Goal: Task Accomplishment & Management: Manage account settings

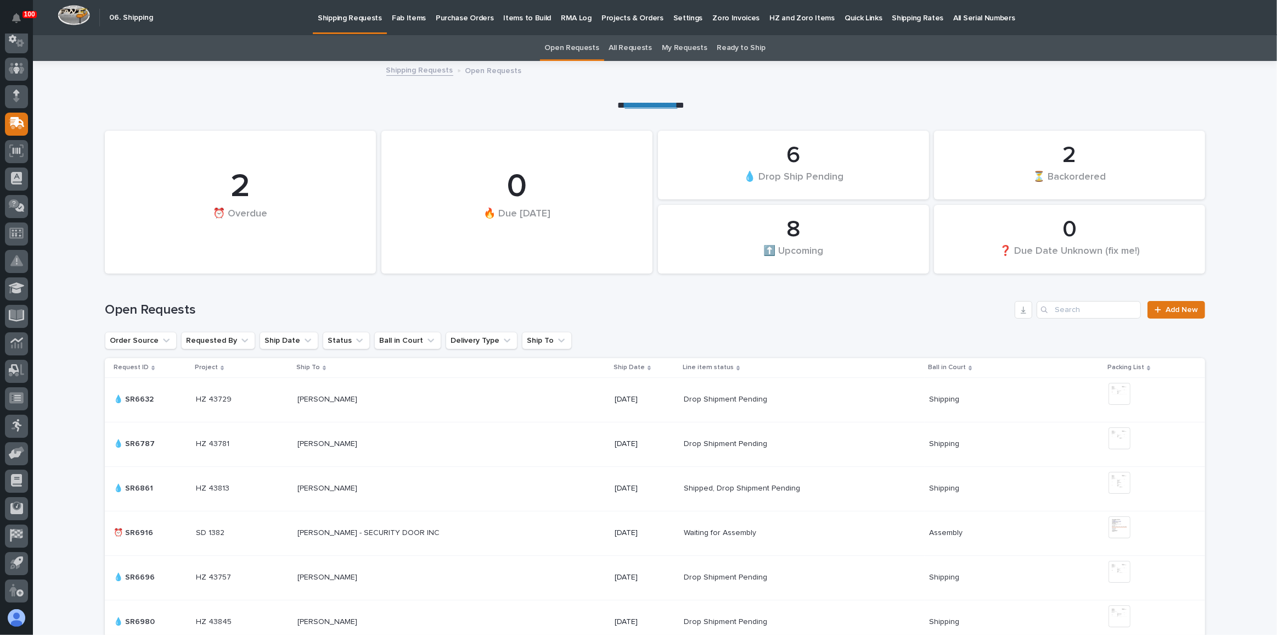
click at [402, 15] on p "Fab Items" at bounding box center [409, 11] width 34 height 23
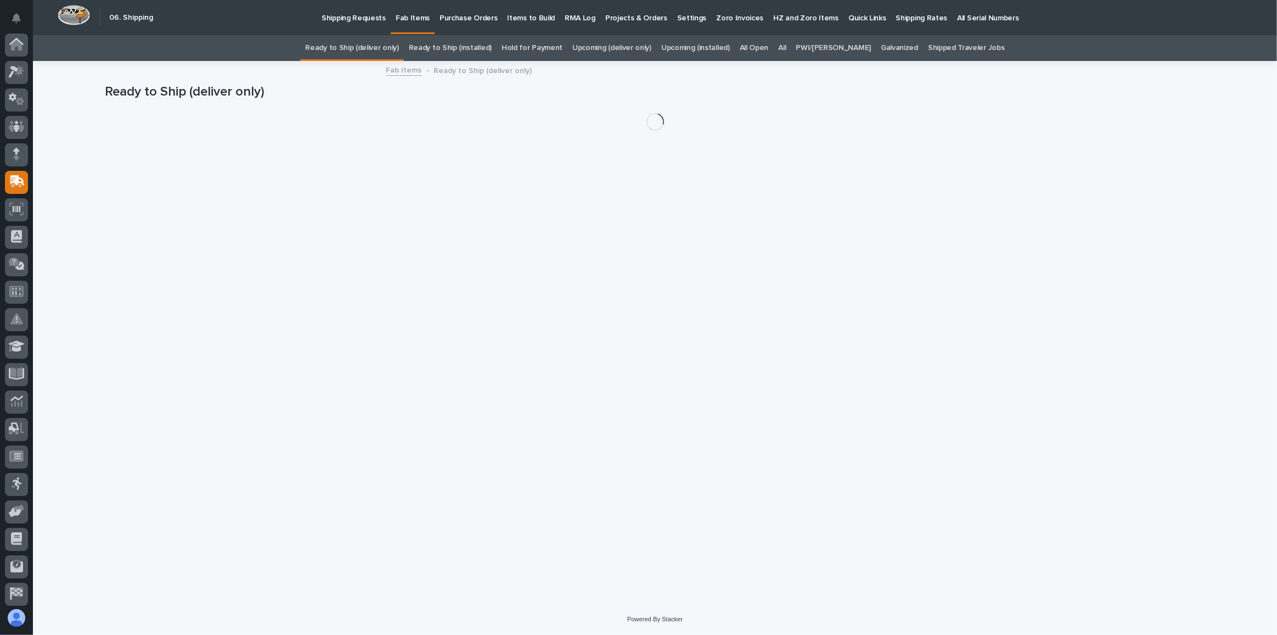
scroll to position [58, 0]
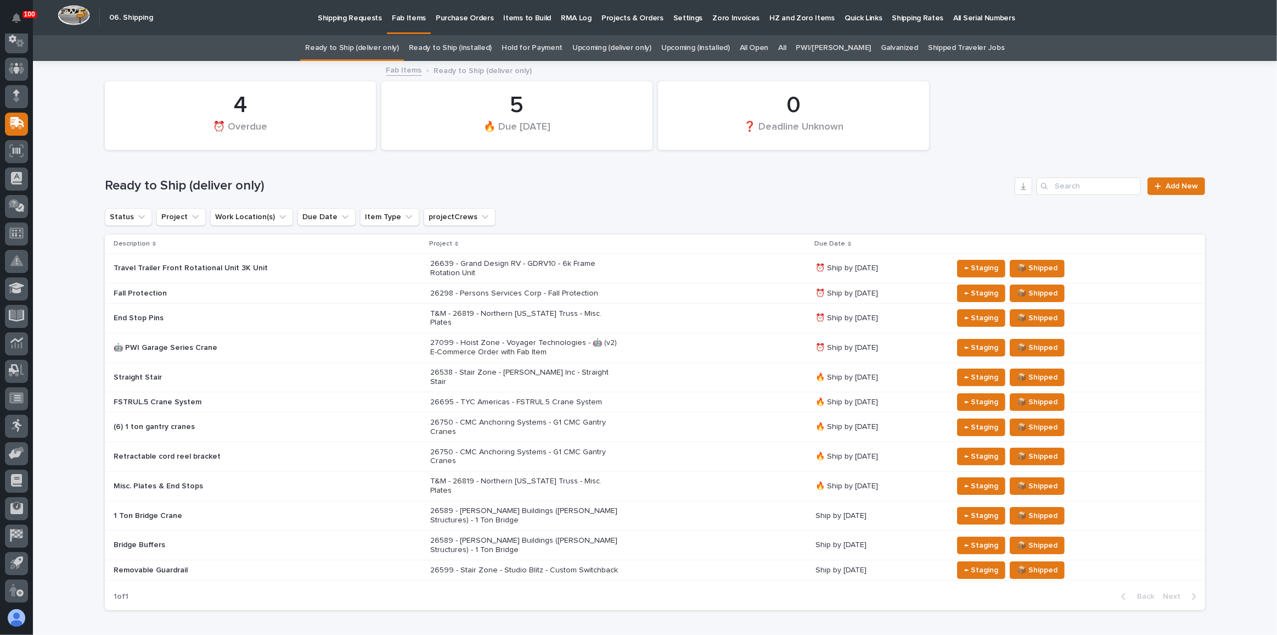
click at [664, 393] on div "26695 - TYC Americas - FSTRUL.5 Crane System" at bounding box center [618, 402] width 377 height 18
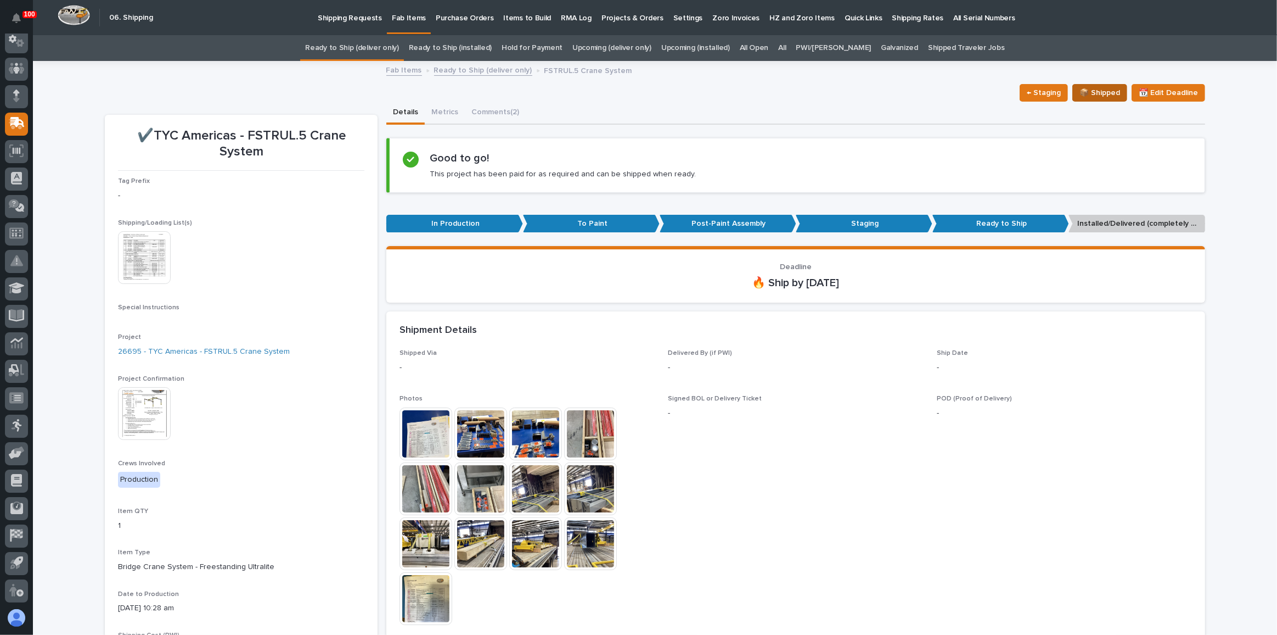
click at [1101, 93] on span "📦 Shipped" at bounding box center [1100, 92] width 41 height 13
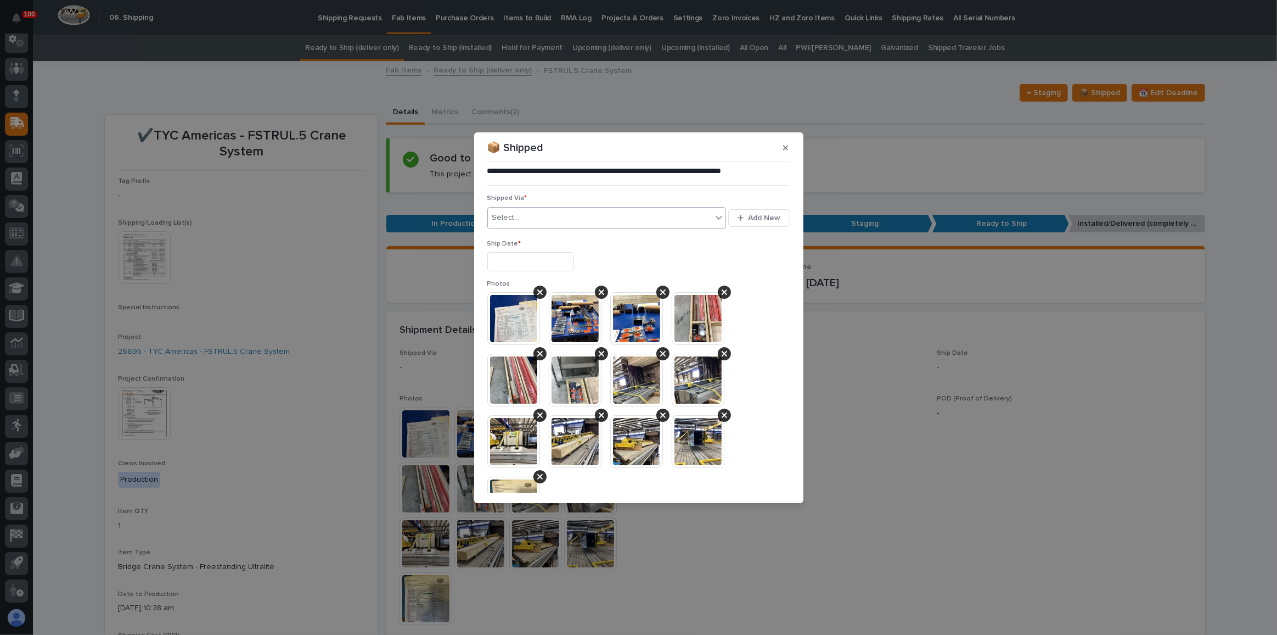
click at [540, 212] on div "Select..." at bounding box center [600, 218] width 225 height 18
type input "***"
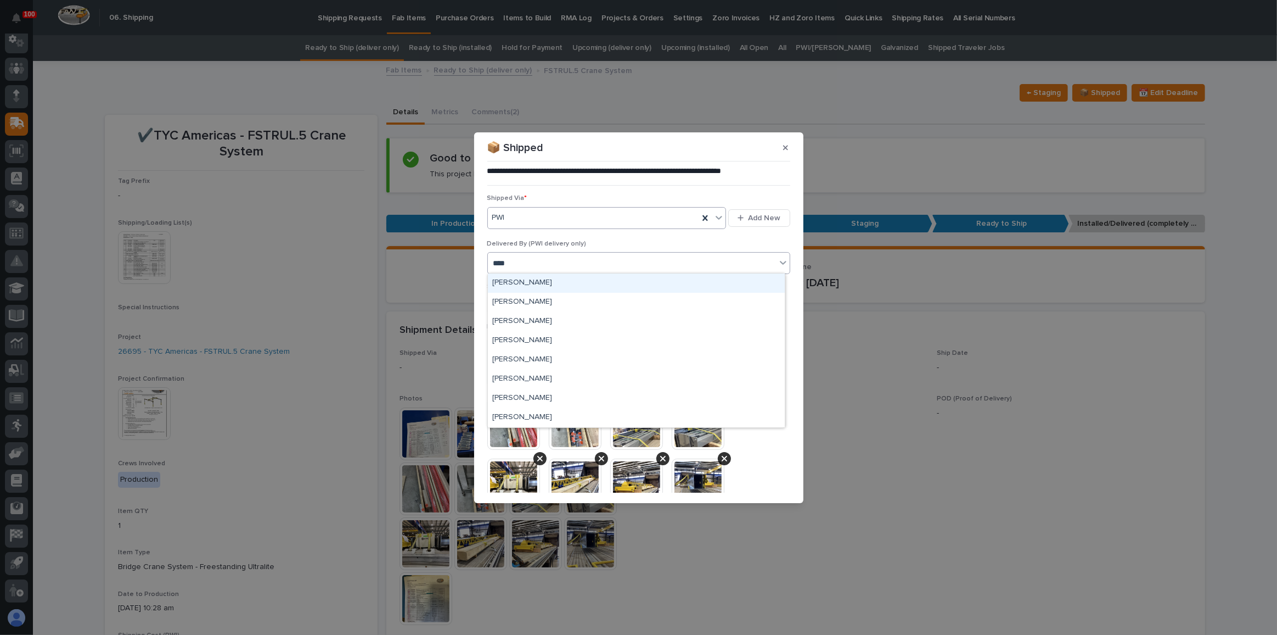
type input "*****"
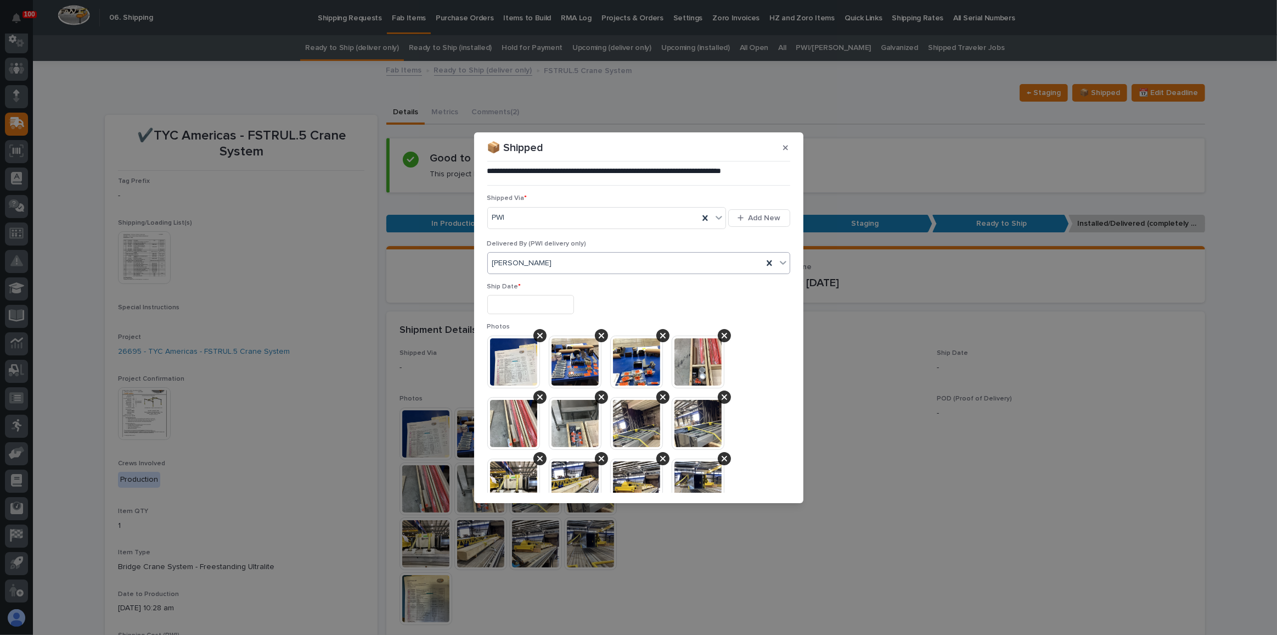
click at [540, 301] on input "text" at bounding box center [531, 304] width 87 height 19
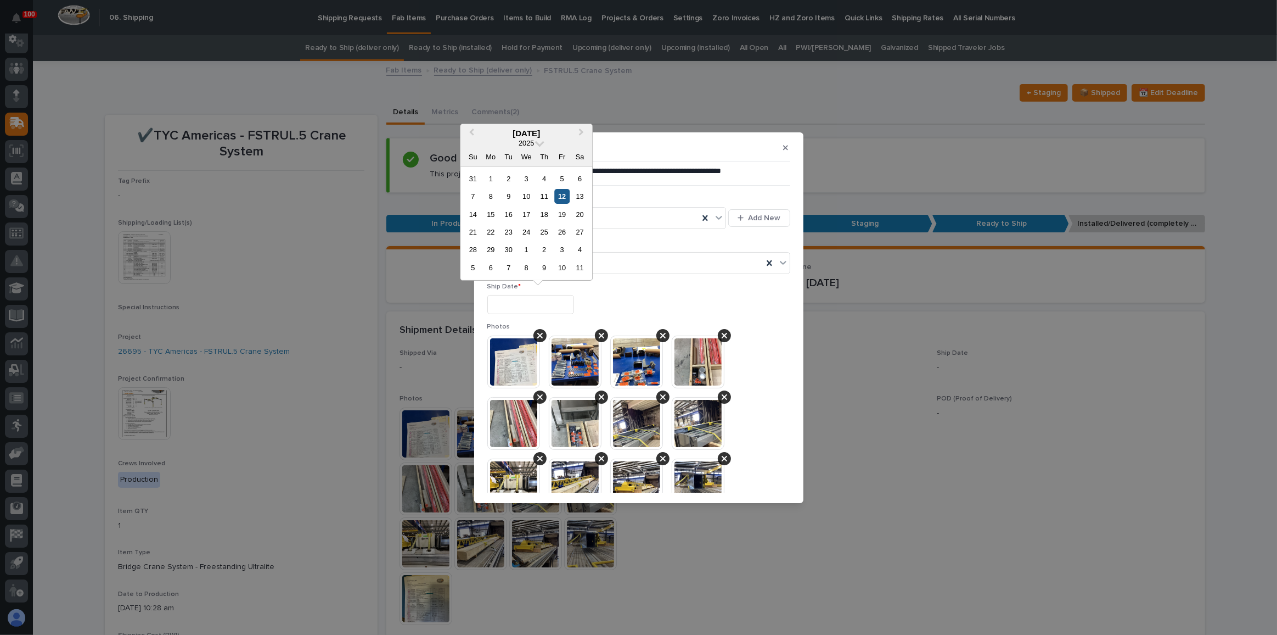
click at [559, 192] on div "12" at bounding box center [562, 196] width 15 height 15
type input "**********"
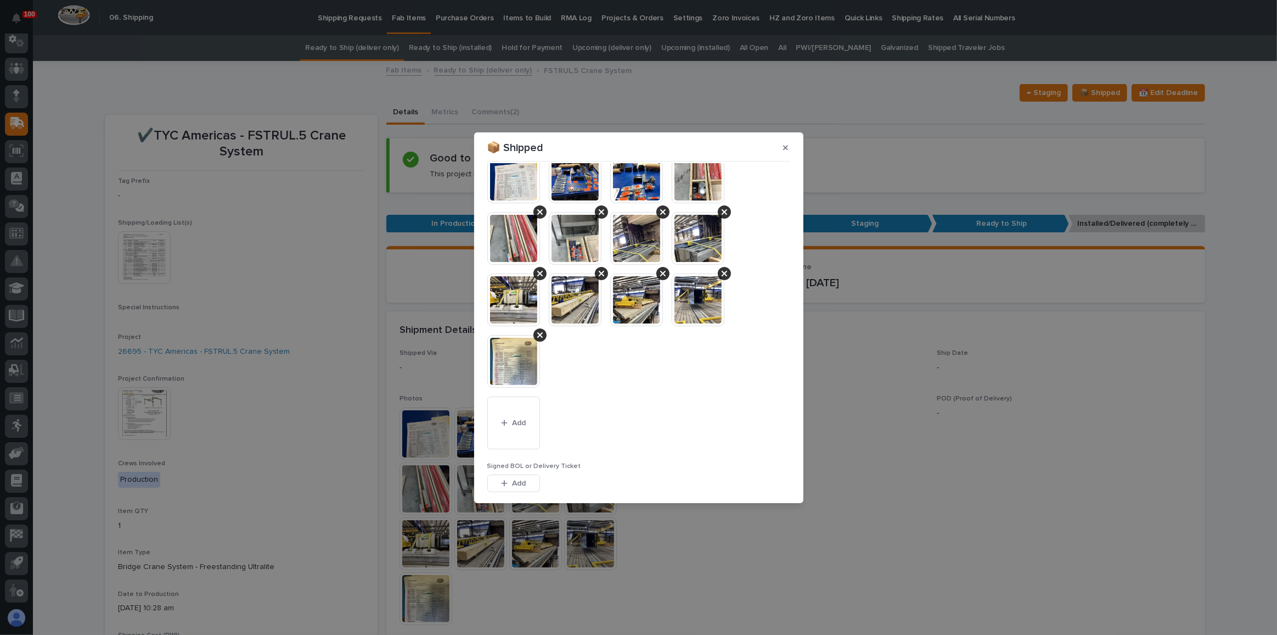
scroll to position [298, 0]
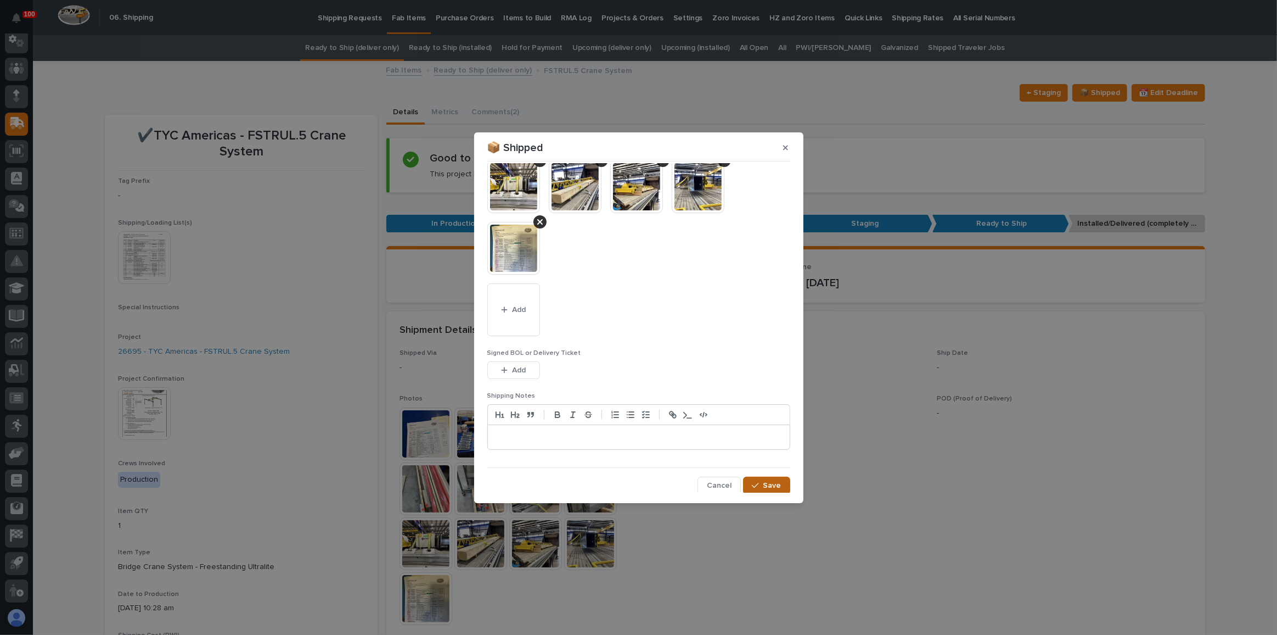
click at [765, 488] on span "Save" at bounding box center [773, 485] width 18 height 10
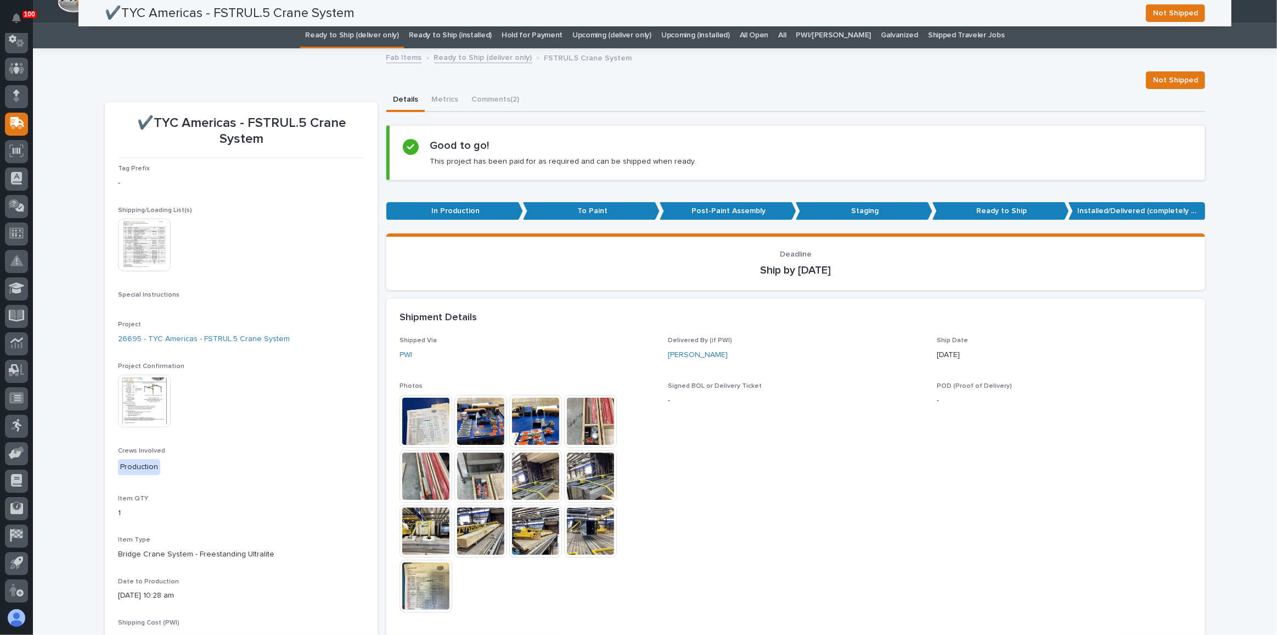
scroll to position [0, 0]
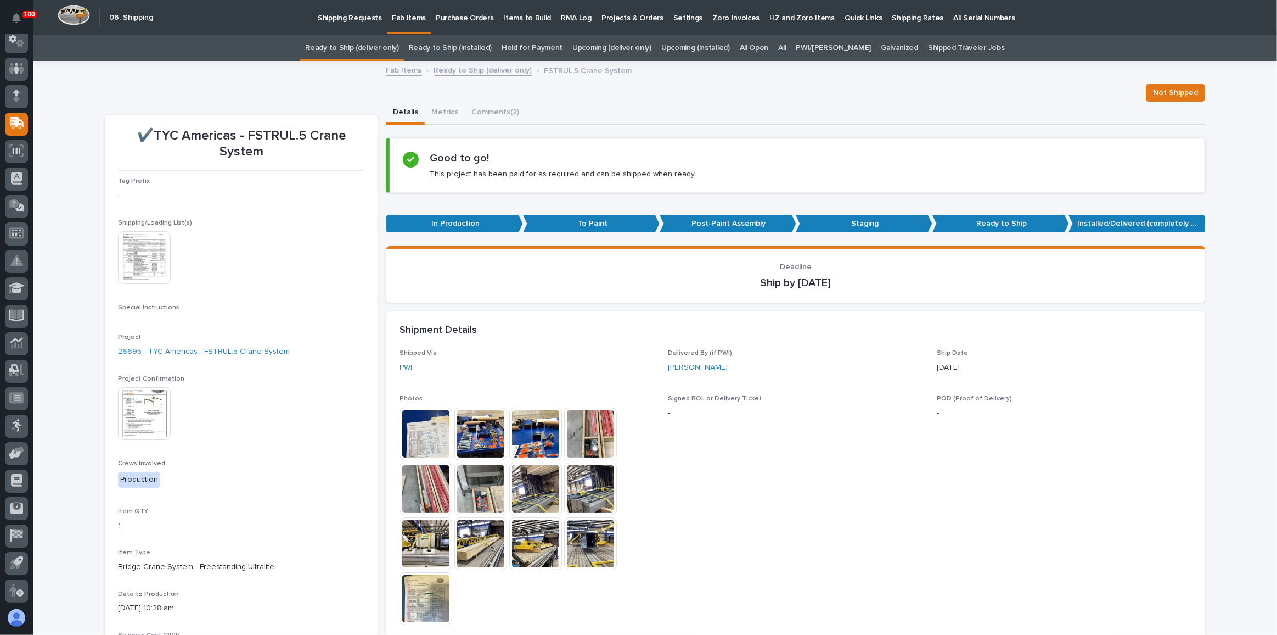
click at [353, 33] on link "Shipping Requests" at bounding box center [350, 17] width 74 height 34
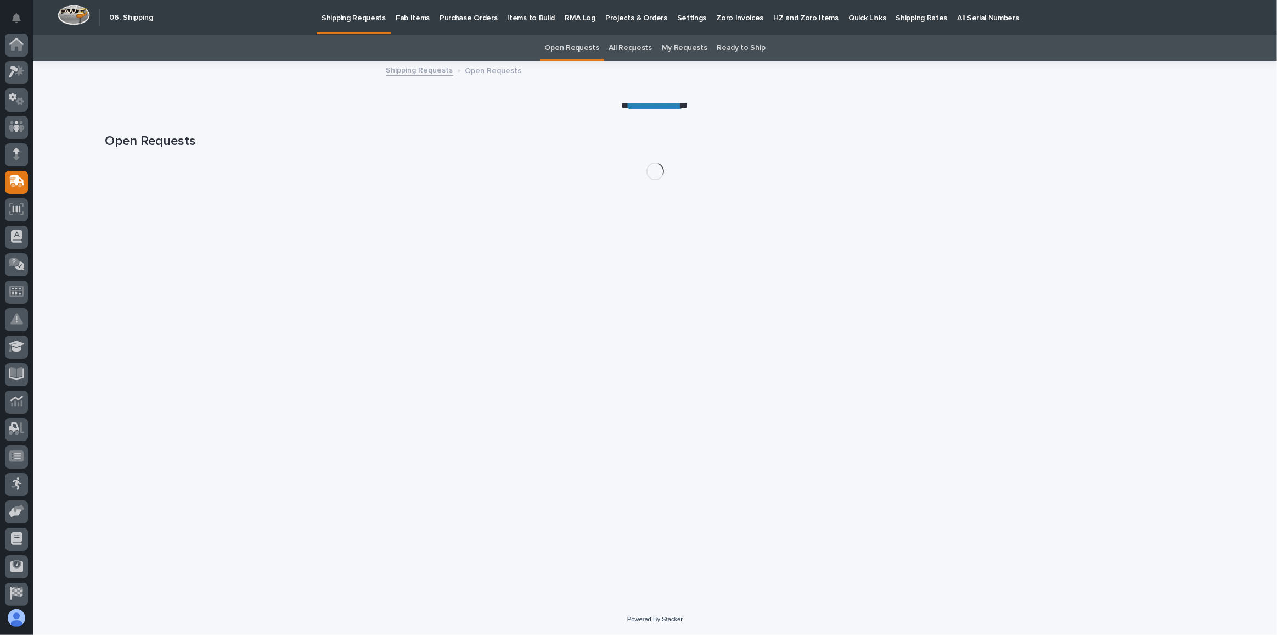
scroll to position [58, 0]
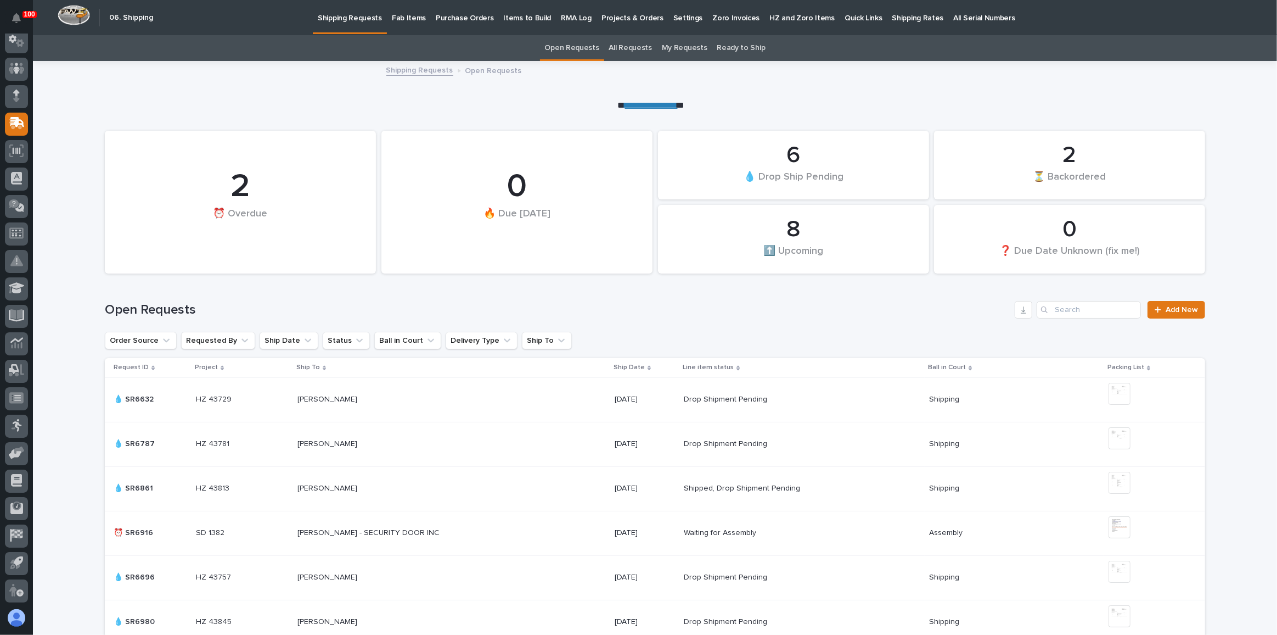
click at [418, 19] on p "Fab Items" at bounding box center [409, 11] width 34 height 23
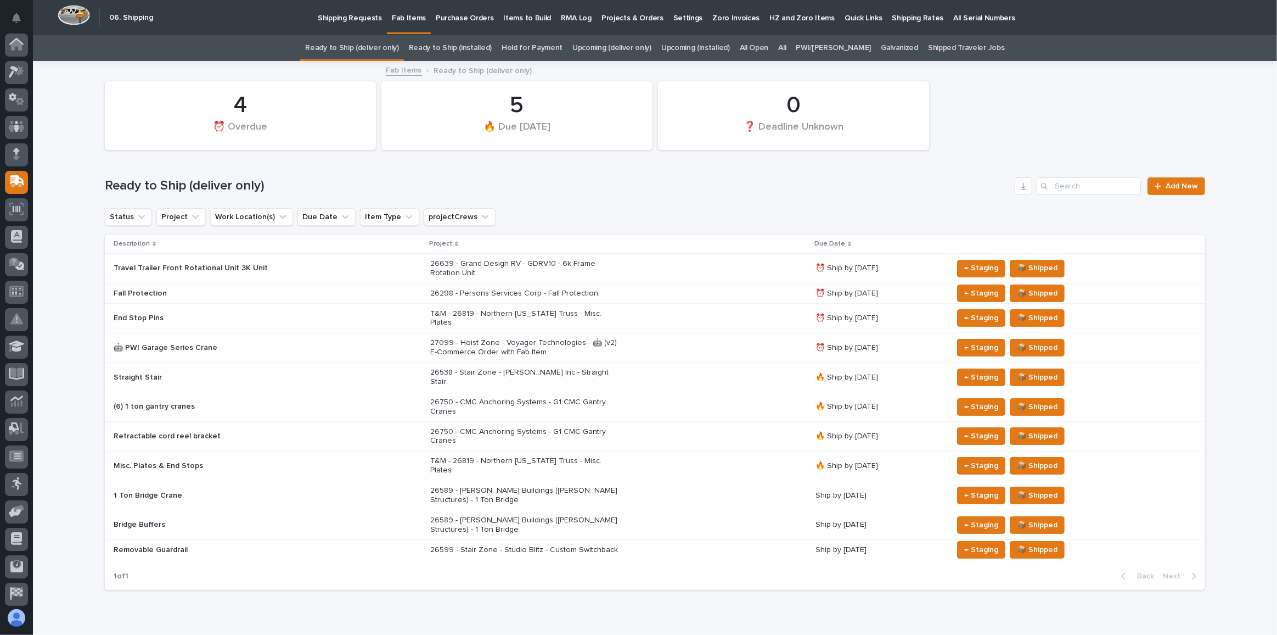
scroll to position [58, 0]
click at [702, 393] on div "26750 - CMC Anchoring Systems - G1 CMC Gantry Cranes" at bounding box center [618, 406] width 377 height 27
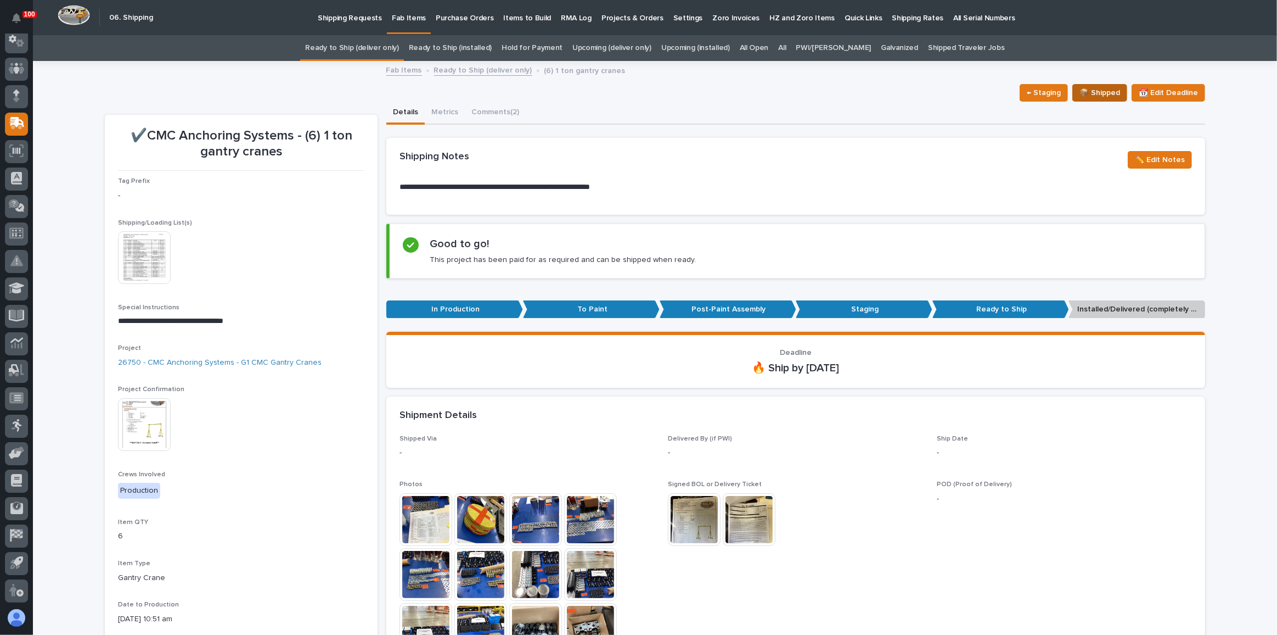
click at [1102, 89] on span "📦 Shipped" at bounding box center [1100, 92] width 41 height 13
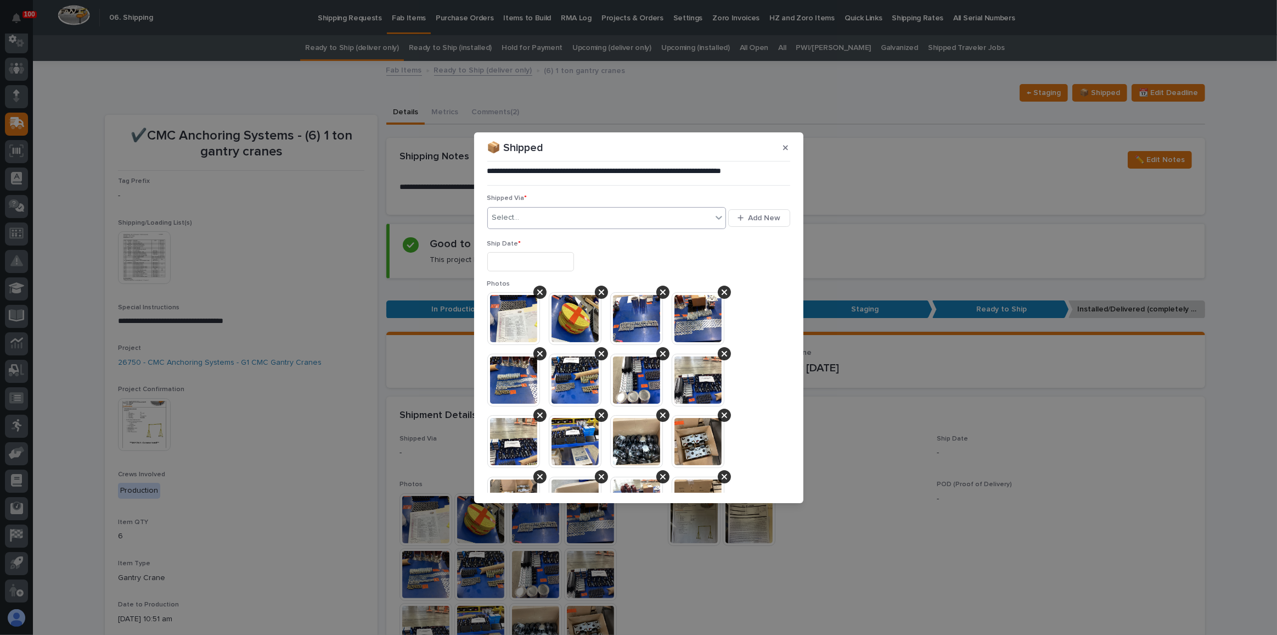
click at [522, 220] on div "Select..." at bounding box center [600, 218] width 225 height 18
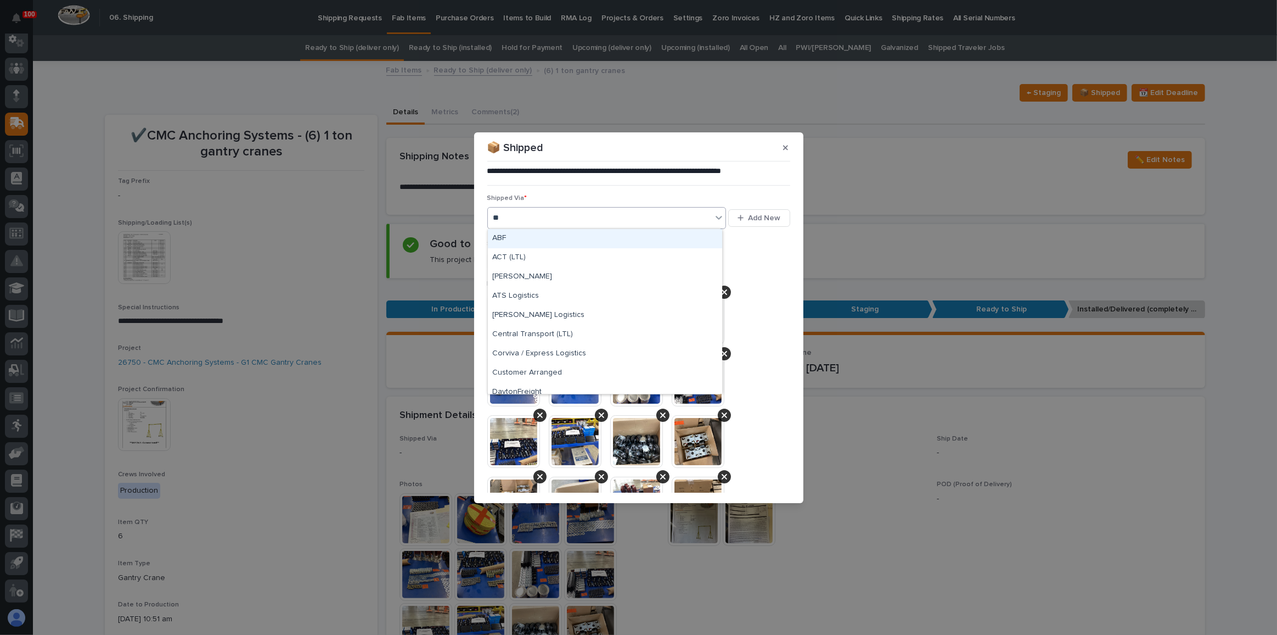
type input "***"
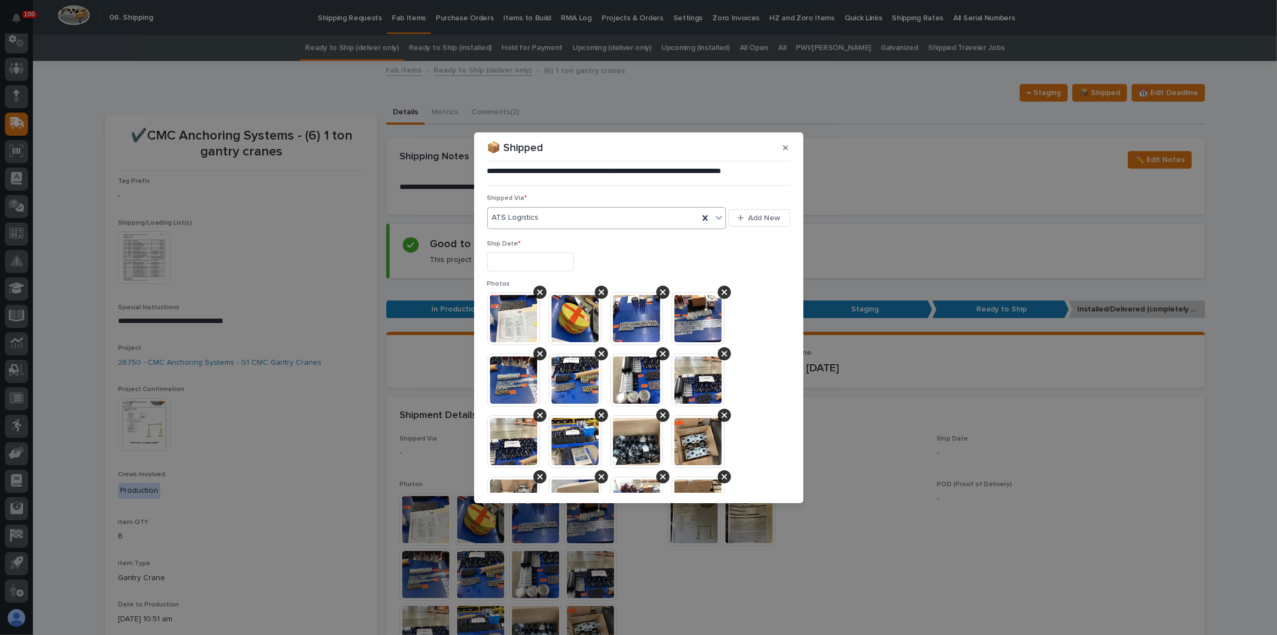
click at [522, 263] on input "text" at bounding box center [531, 261] width 87 height 19
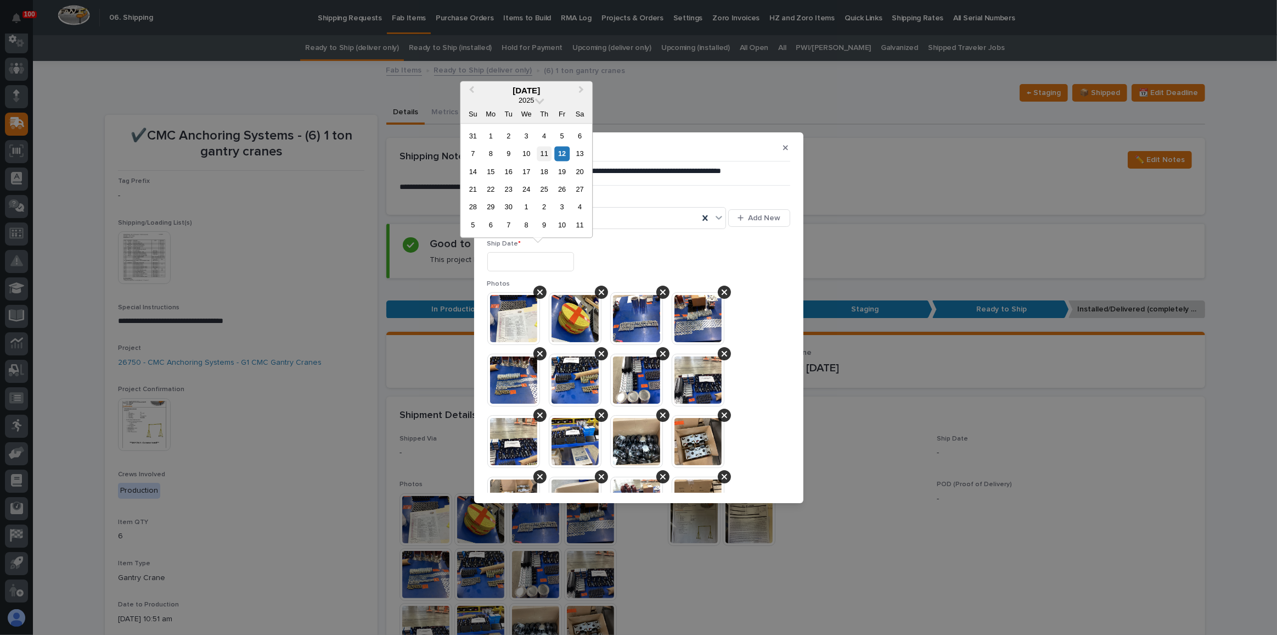
click at [547, 152] on div "11" at bounding box center [544, 153] width 15 height 15
type input "**********"
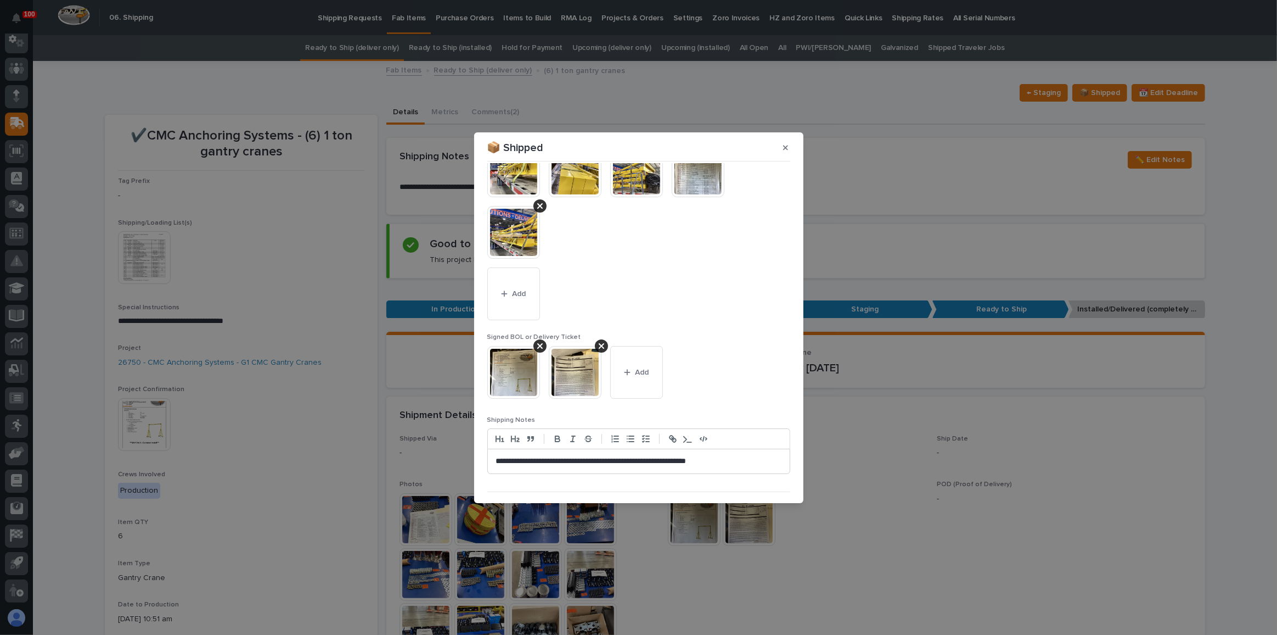
scroll to position [602, 0]
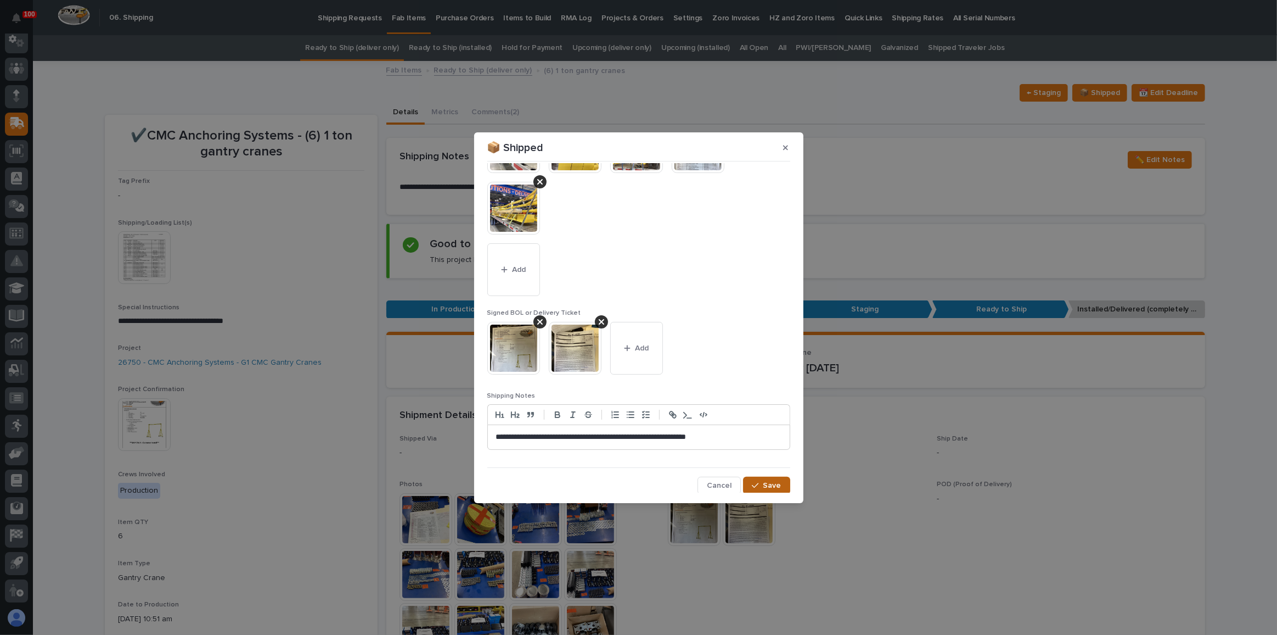
click at [764, 480] on span "Save" at bounding box center [773, 485] width 18 height 10
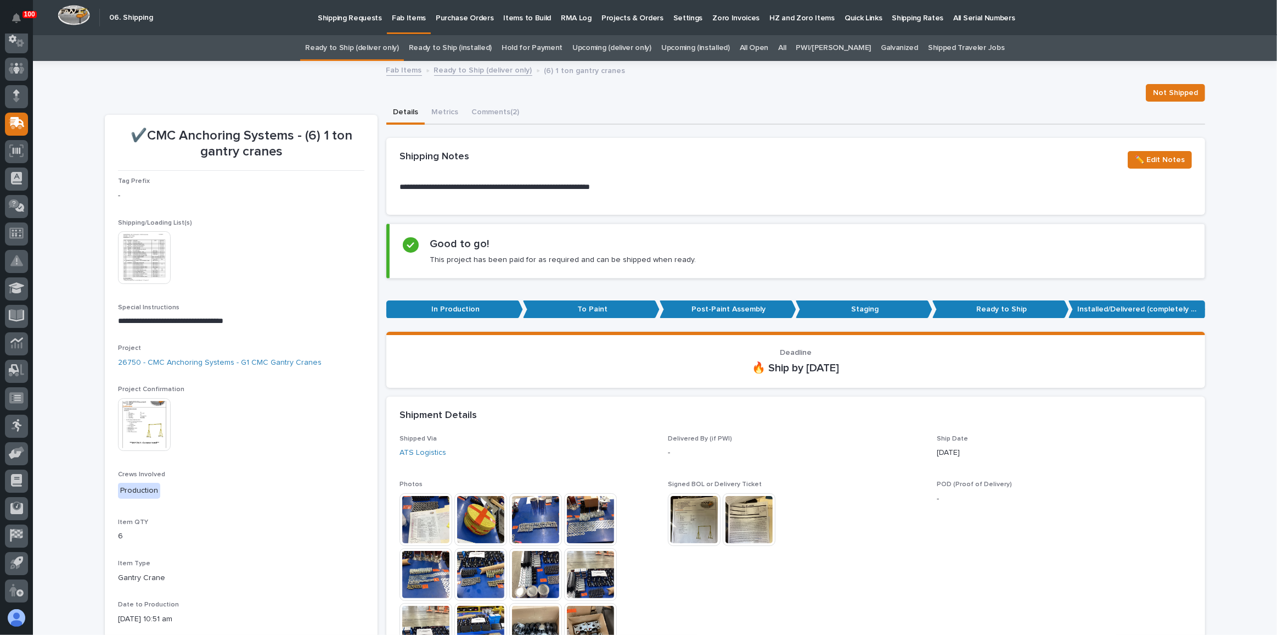
click at [367, 42] on link "Ready to Ship (deliver only)" at bounding box center [351, 48] width 93 height 26
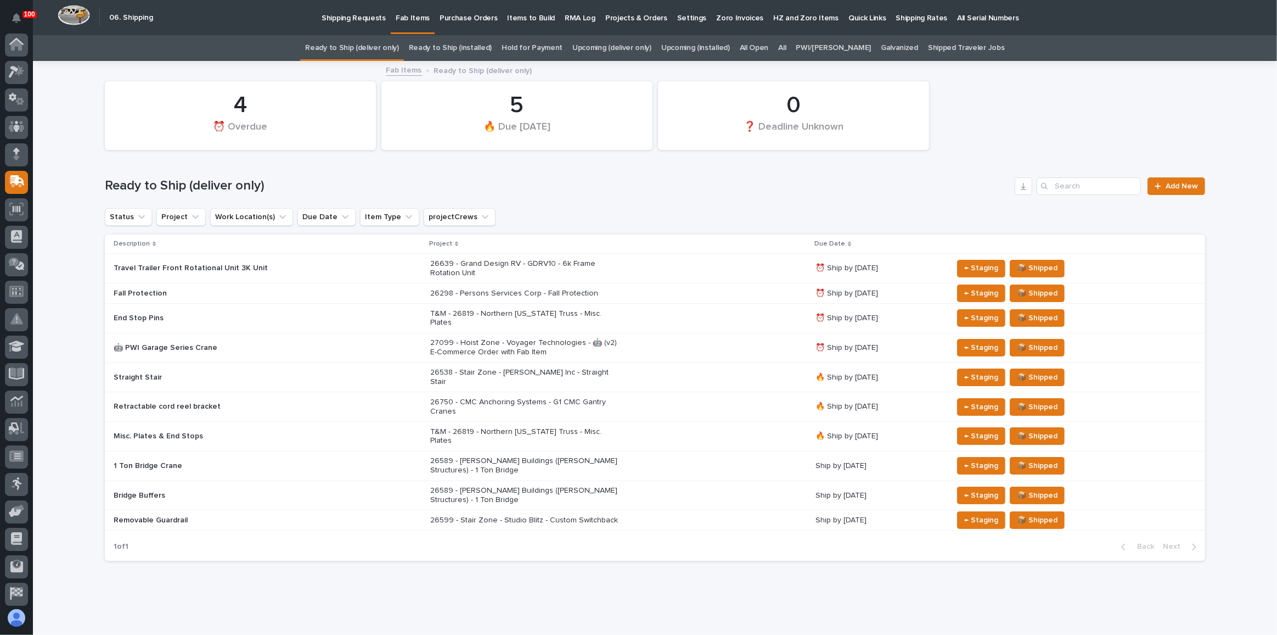
scroll to position [58, 0]
click at [1036, 400] on span "📦 Shipped" at bounding box center [1037, 406] width 41 height 13
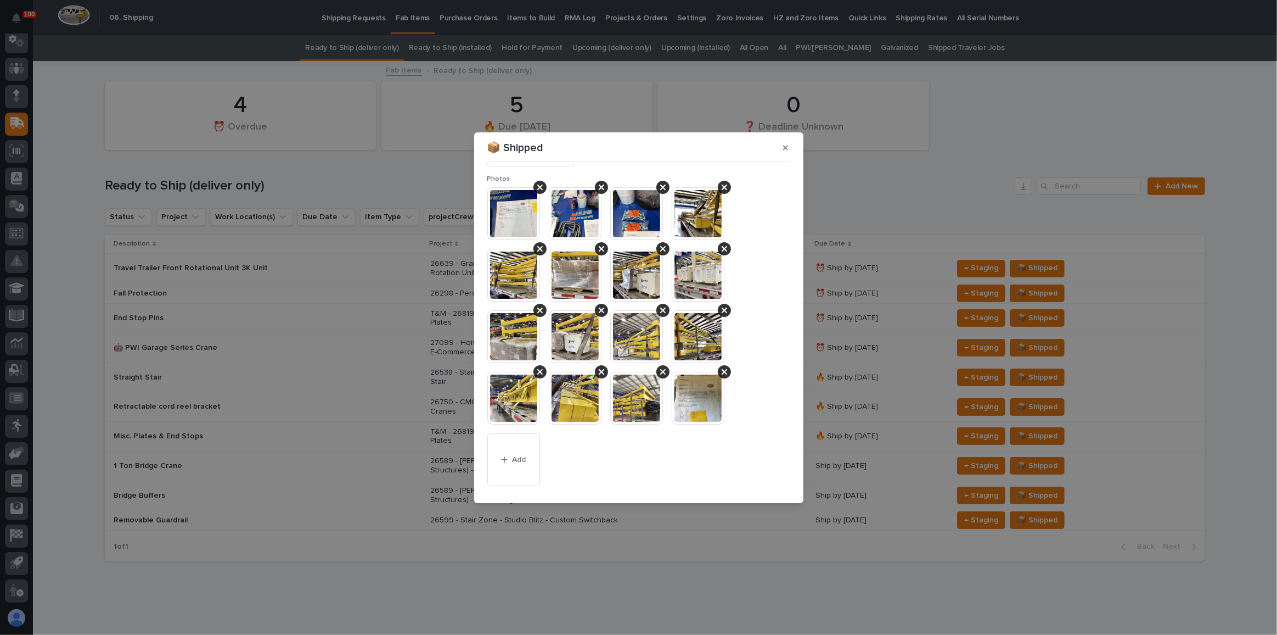
scroll to position [0, 0]
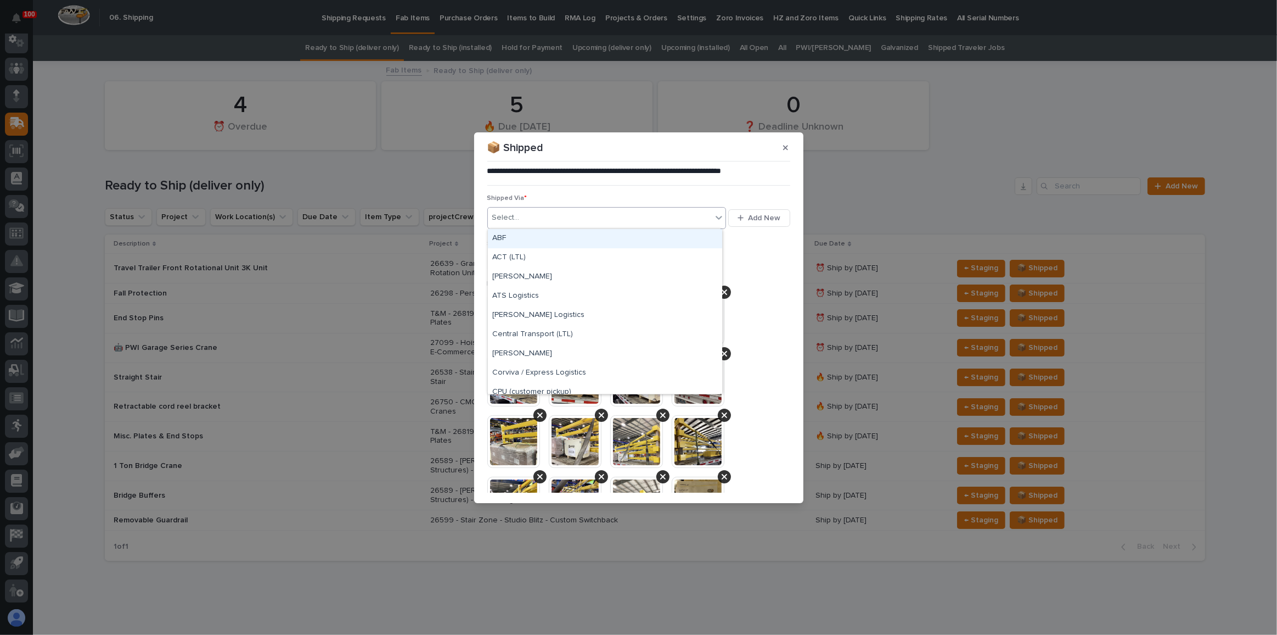
click at [540, 222] on div "Select..." at bounding box center [600, 218] width 225 height 18
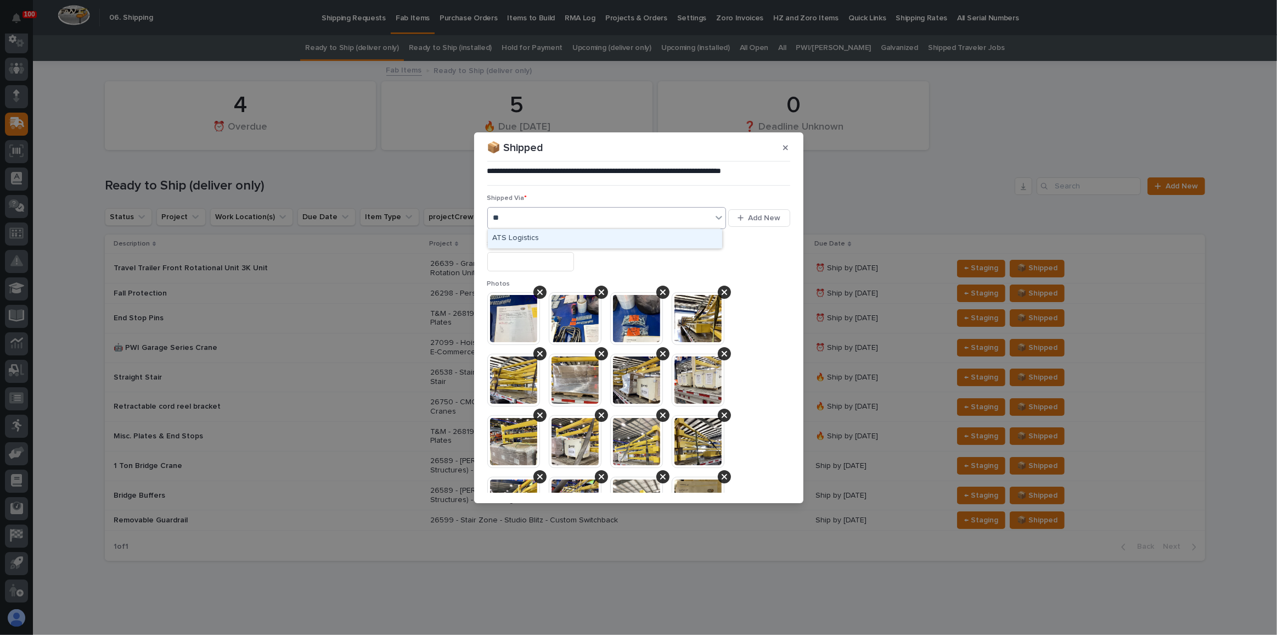
type input "***"
click at [543, 263] on input "text" at bounding box center [531, 261] width 87 height 19
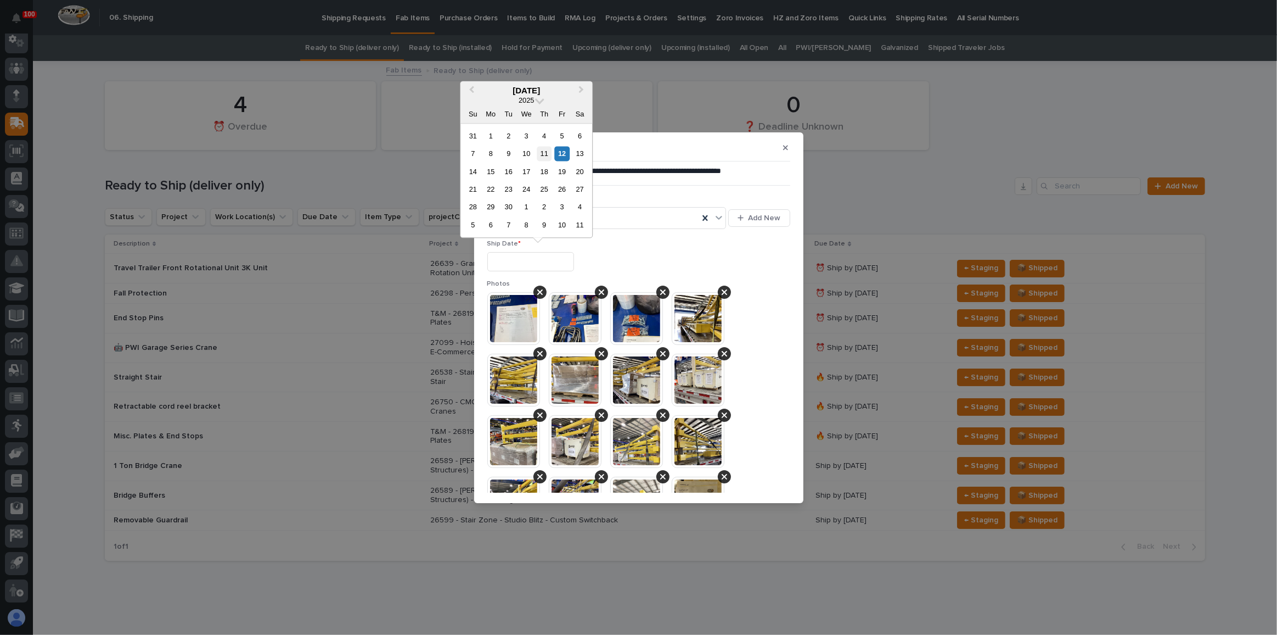
click at [552, 154] on div "11" at bounding box center [544, 153] width 15 height 15
type input "**********"
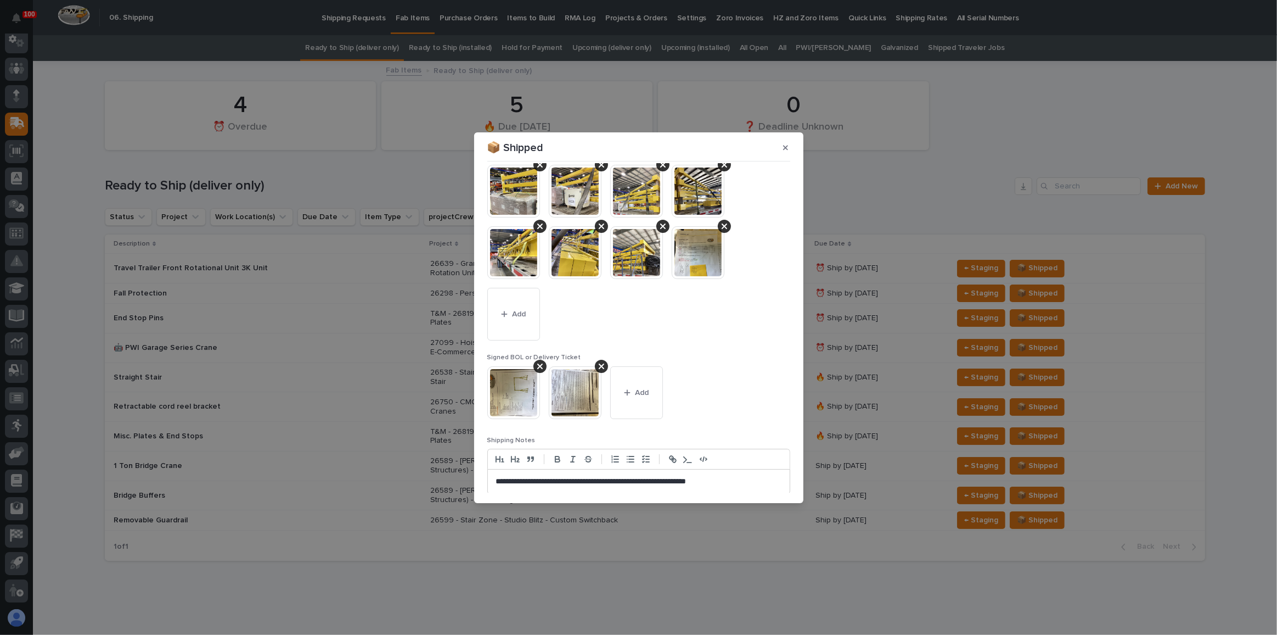
scroll to position [295, 0]
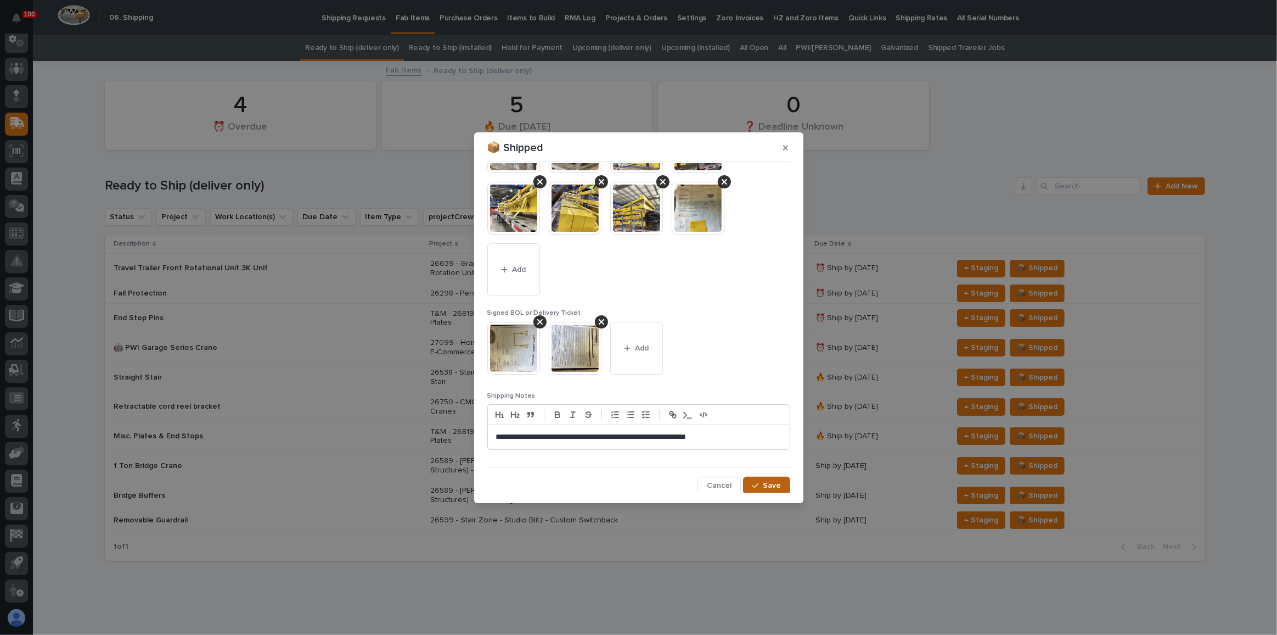
click at [776, 488] on span "Save" at bounding box center [773, 485] width 18 height 10
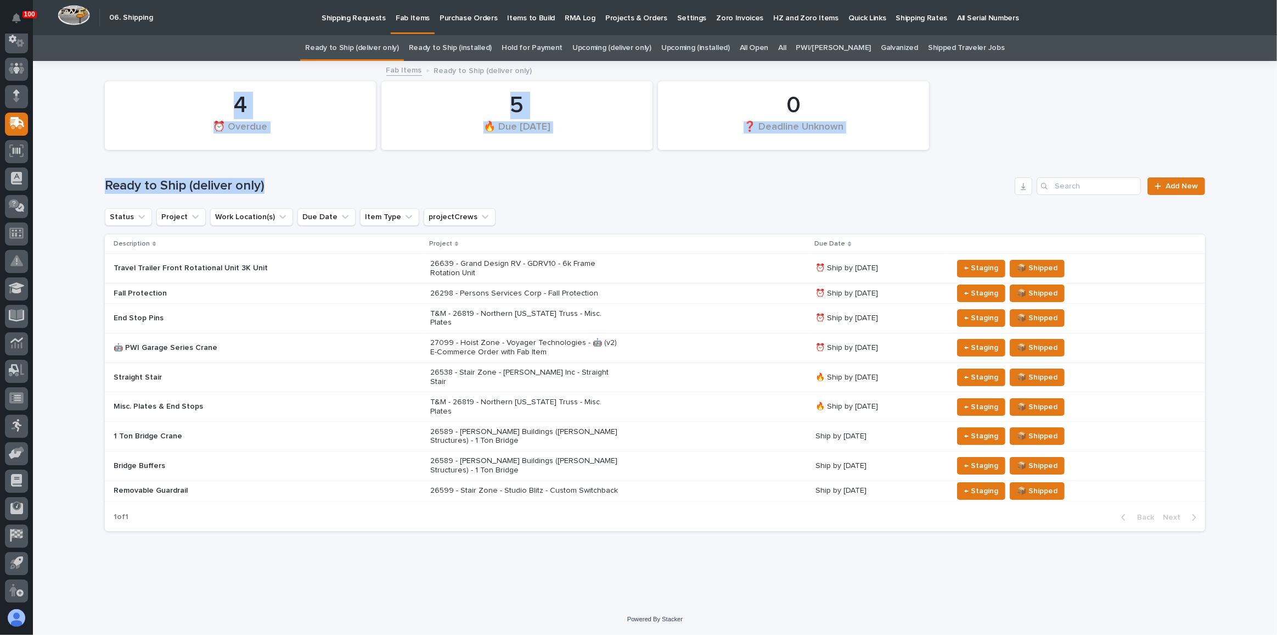
drag, startPoint x: 697, startPoint y: 171, endPoint x: 825, endPoint y: 125, distance: 136.0
click at [789, 127] on div "0 ❓ Deadline Unknown 4 ⏰ Overdue 5 🔥 Due [DATE] Ready to Ship (deliver only) Ad…" at bounding box center [655, 301] width 1101 height 478
click at [854, 158] on div "Ready to Ship (deliver only) Add New" at bounding box center [655, 181] width 1101 height 53
click at [786, 45] on link "All" at bounding box center [782, 48] width 8 height 26
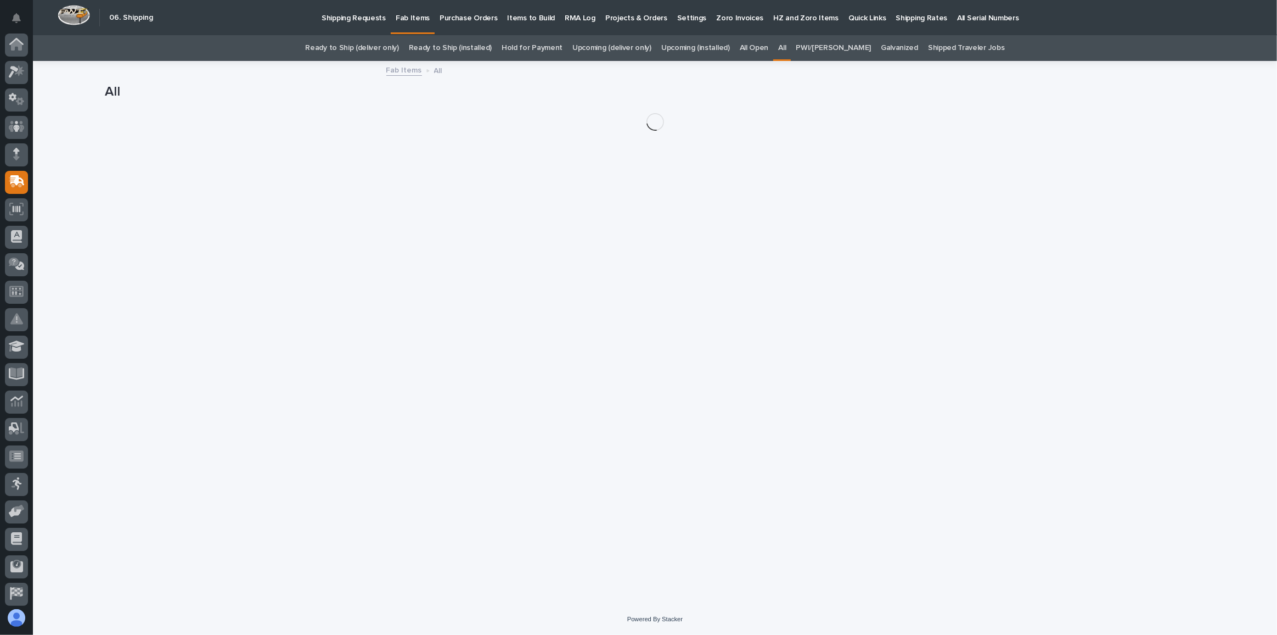
scroll to position [58, 0]
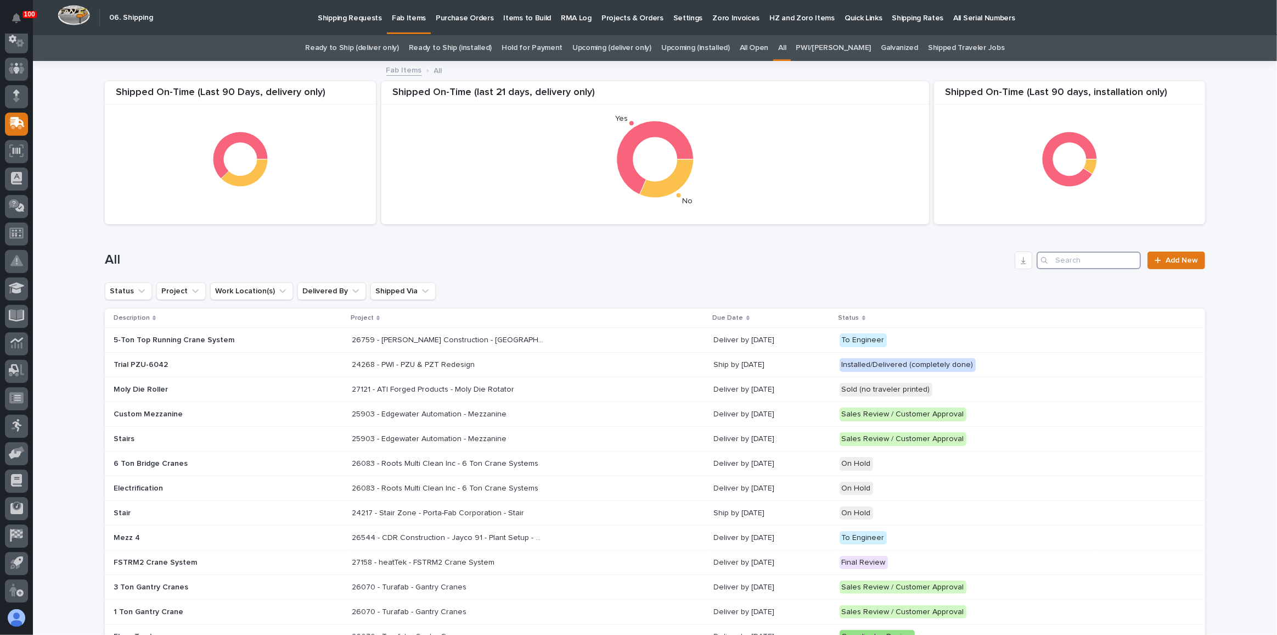
click at [1064, 257] on input "Search" at bounding box center [1089, 260] width 104 height 18
type input "midwest"
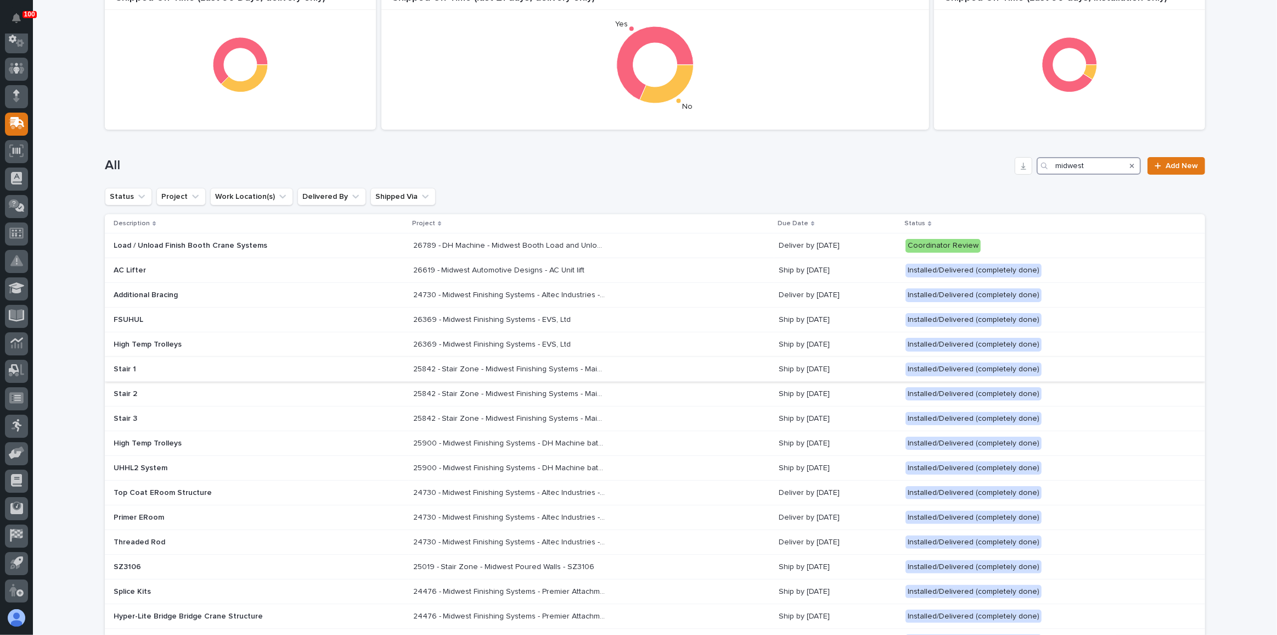
scroll to position [99, 0]
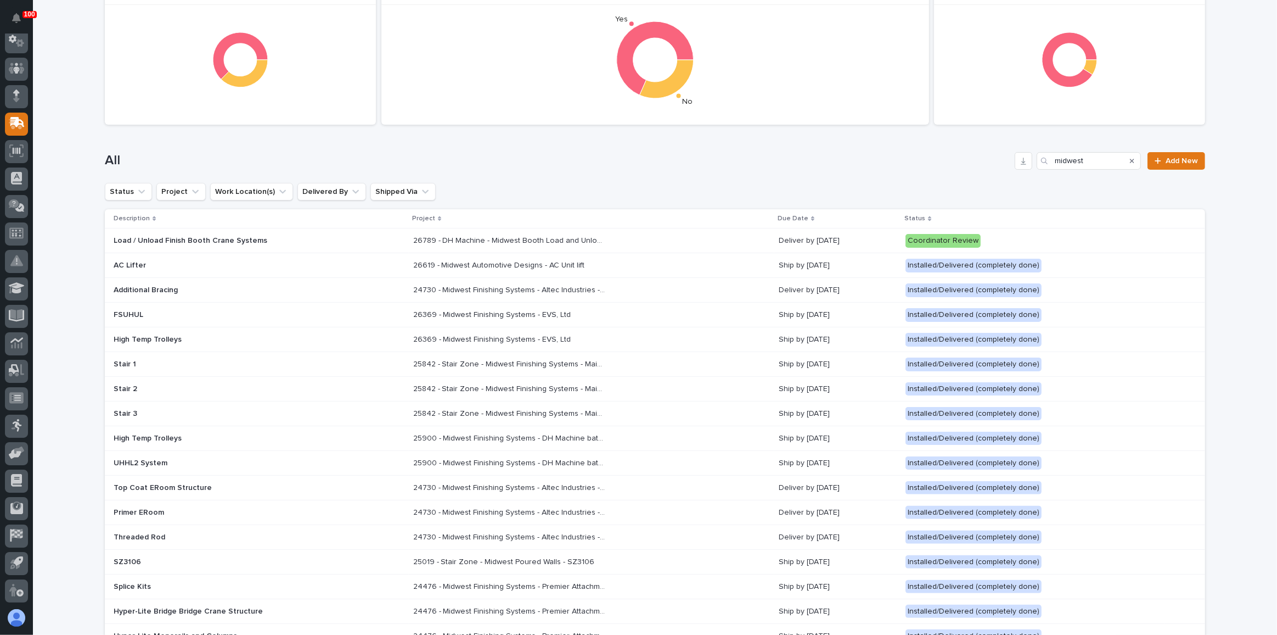
click at [285, 333] on div "High Temp Trolleys" at bounding box center [210, 339] width 192 height 12
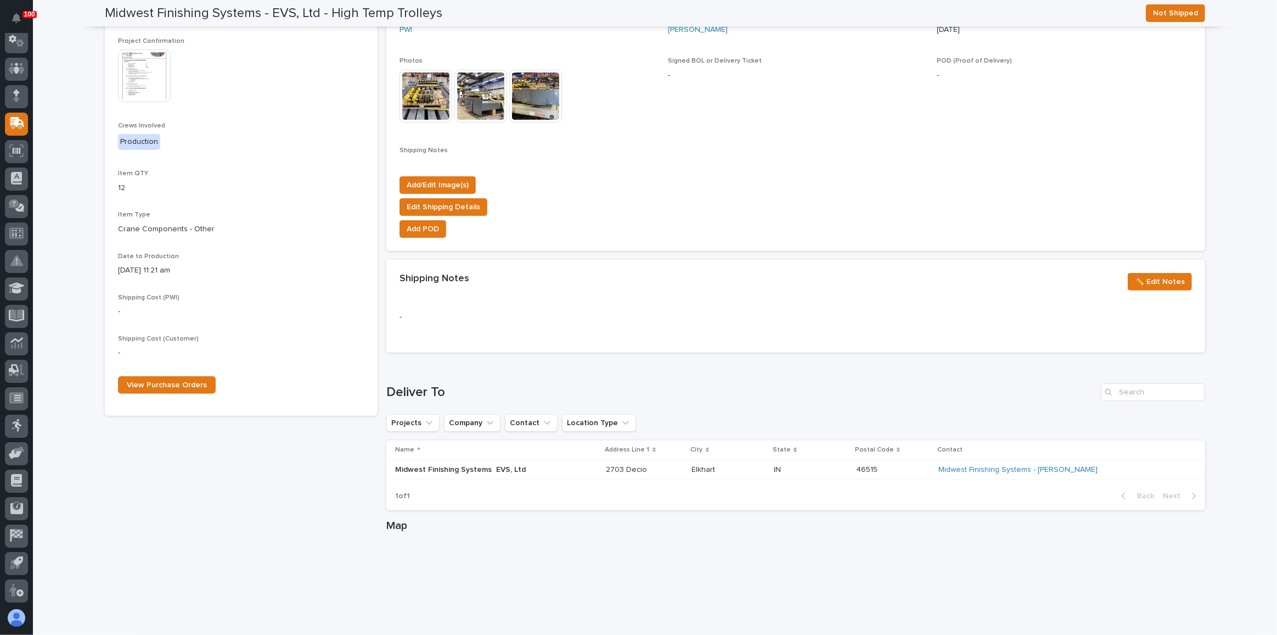
scroll to position [349, 0]
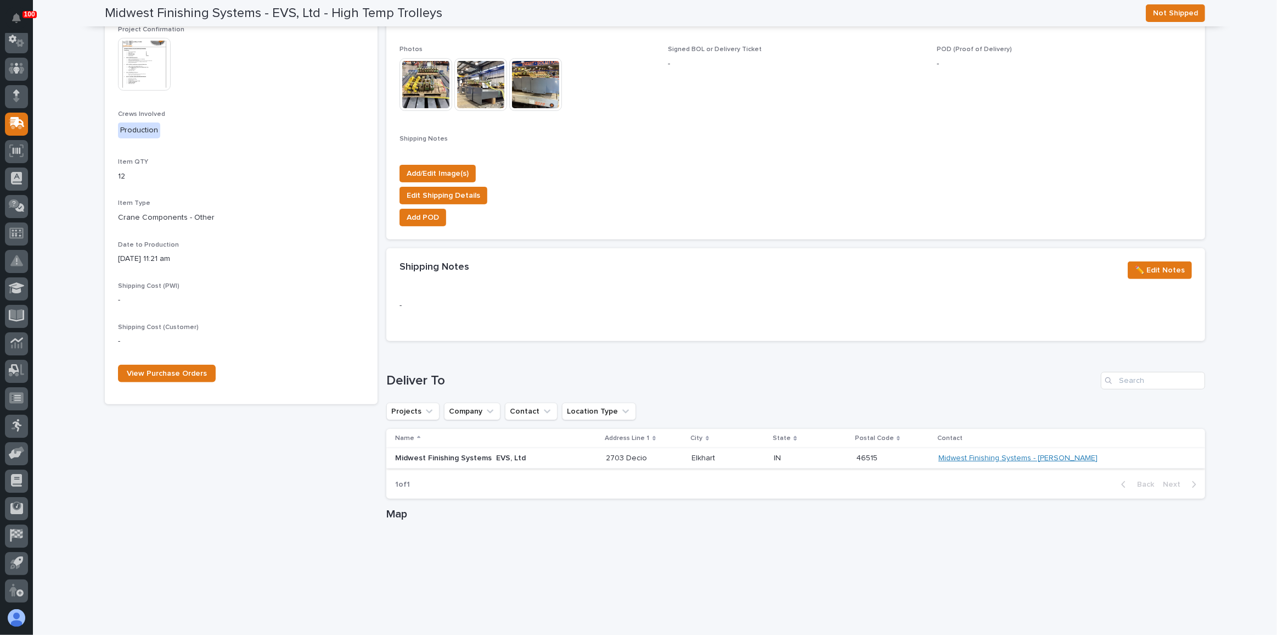
click at [1073, 457] on link "Midwest Finishing Systems - [PERSON_NAME]" at bounding box center [1018, 457] width 159 height 9
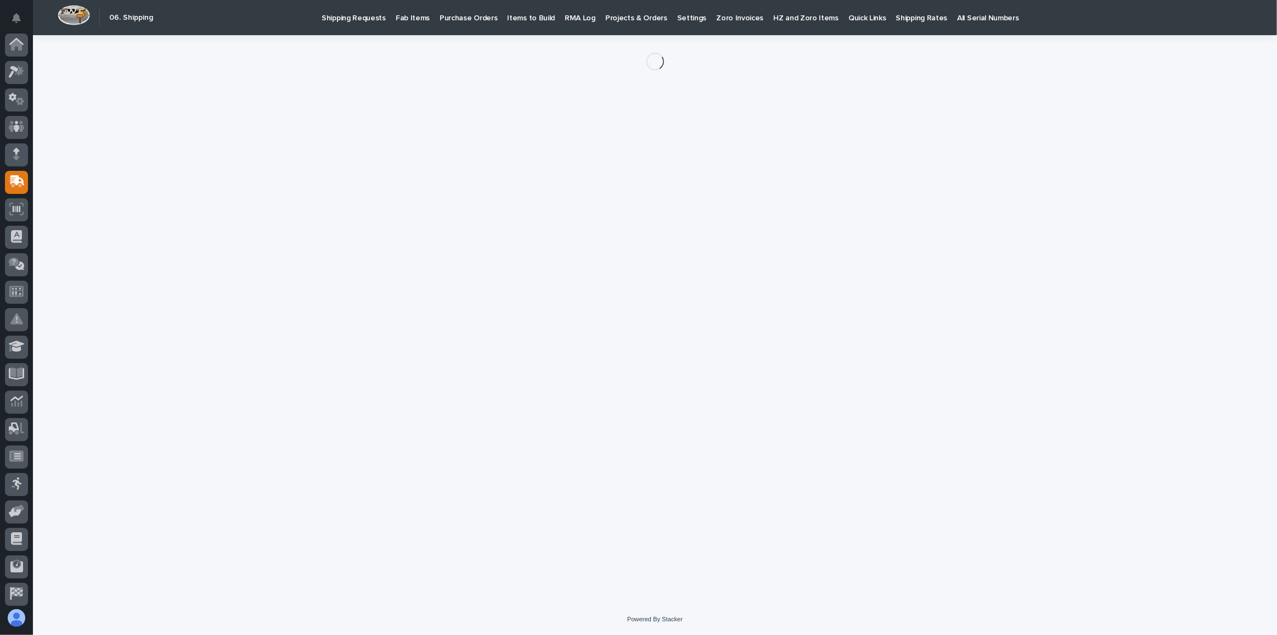
scroll to position [58, 0]
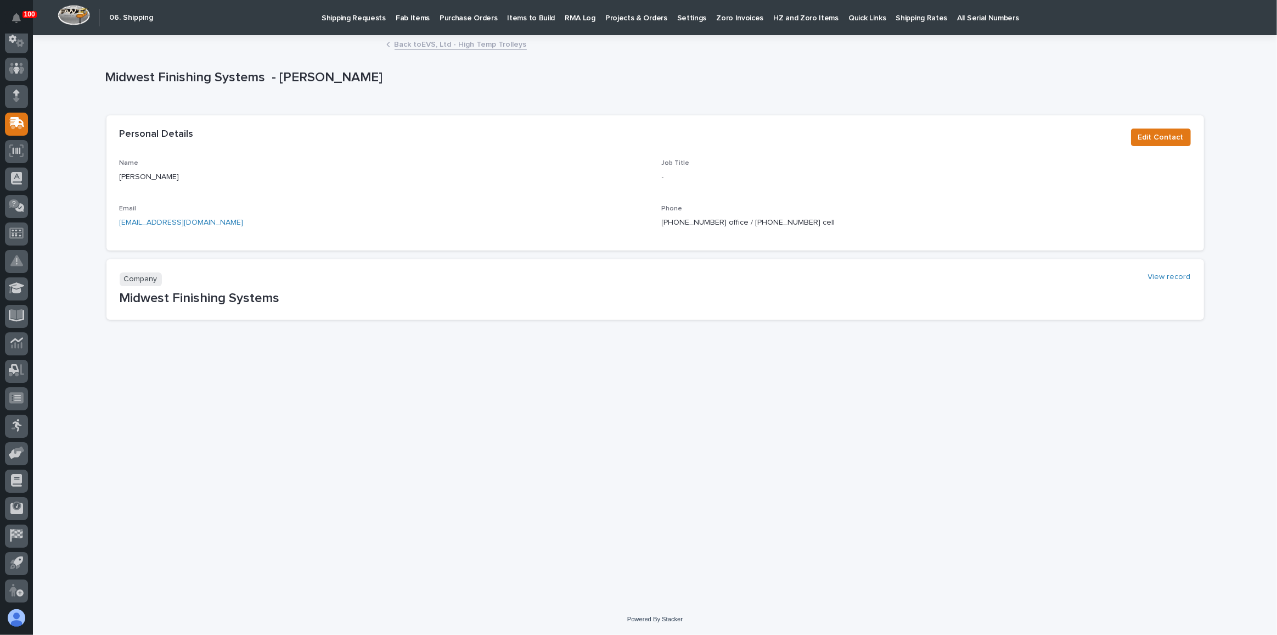
click at [413, 15] on p "Fab Items" at bounding box center [413, 11] width 34 height 23
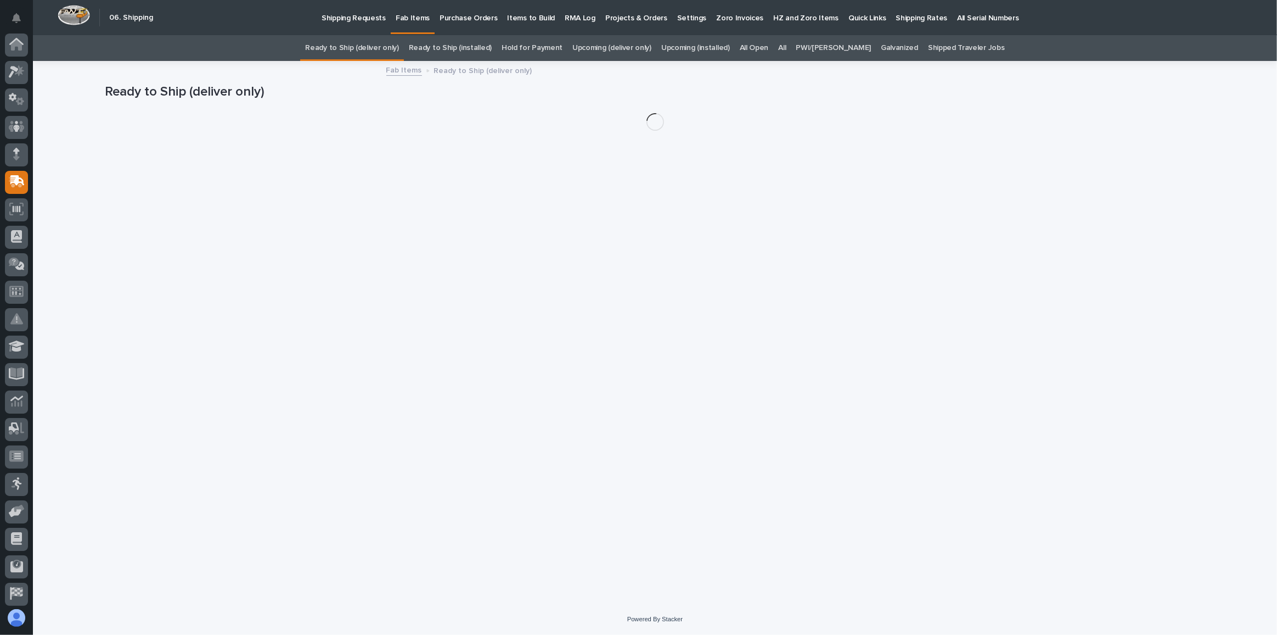
scroll to position [58, 0]
click at [483, 52] on link "Ready to Ship (installed)" at bounding box center [450, 48] width 83 height 26
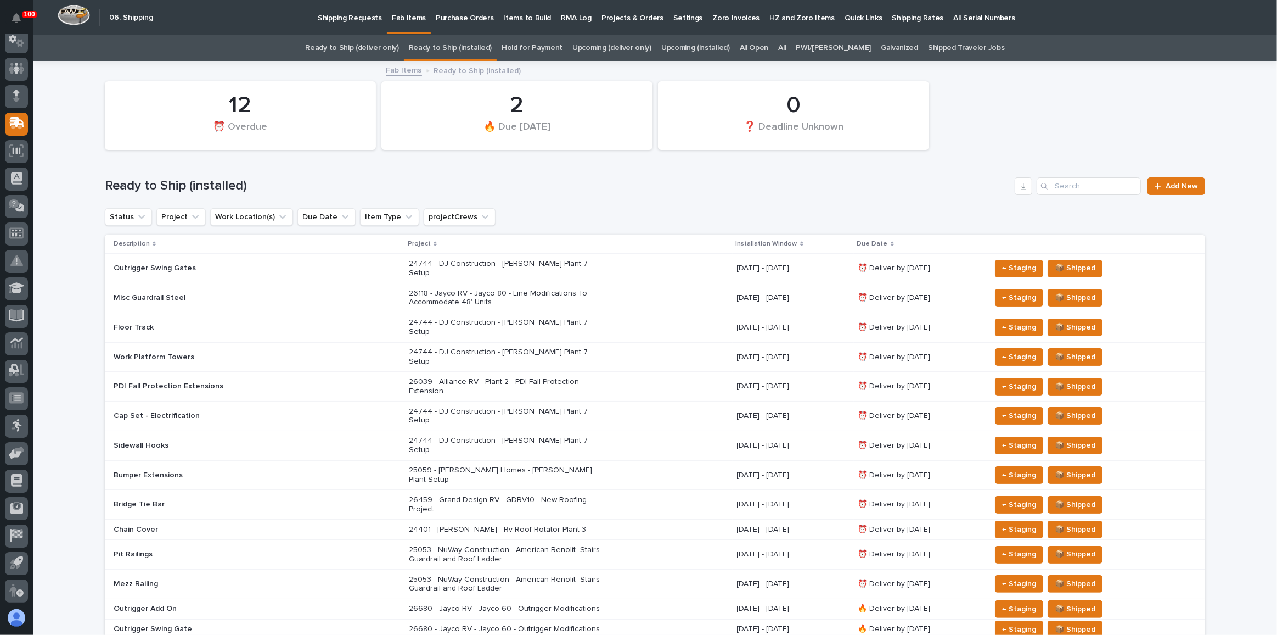
click at [383, 49] on link "Ready to Ship (deliver only)" at bounding box center [351, 48] width 93 height 26
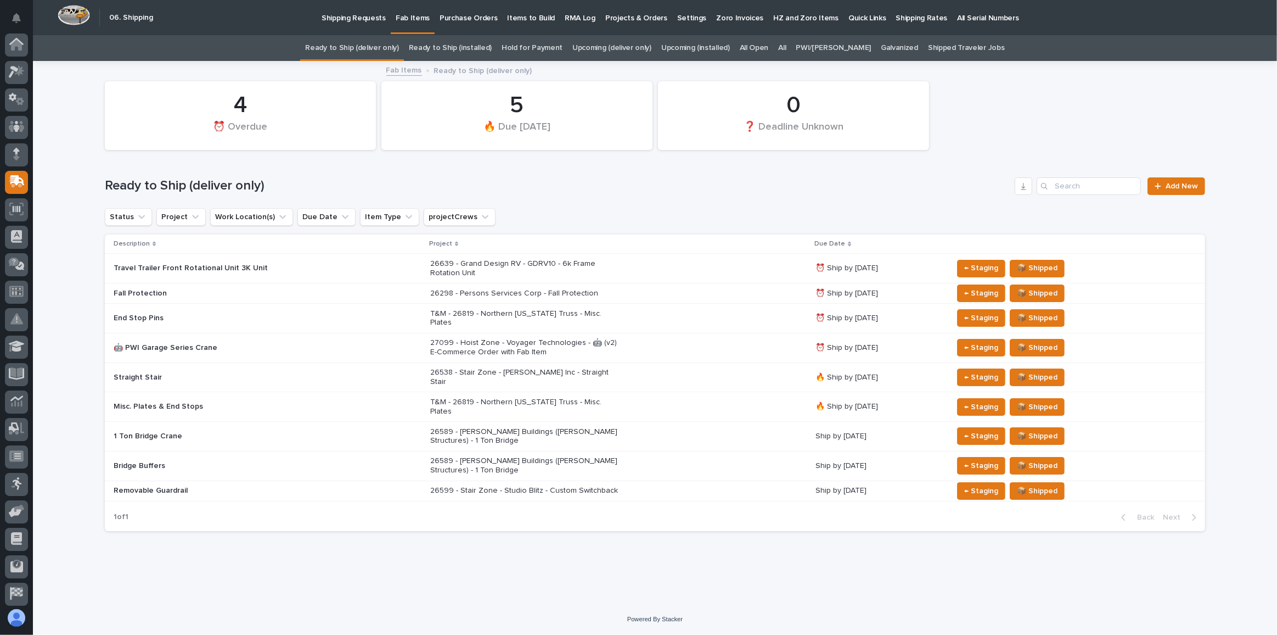
scroll to position [58, 0]
